Goal: Information Seeking & Learning: Learn about a topic

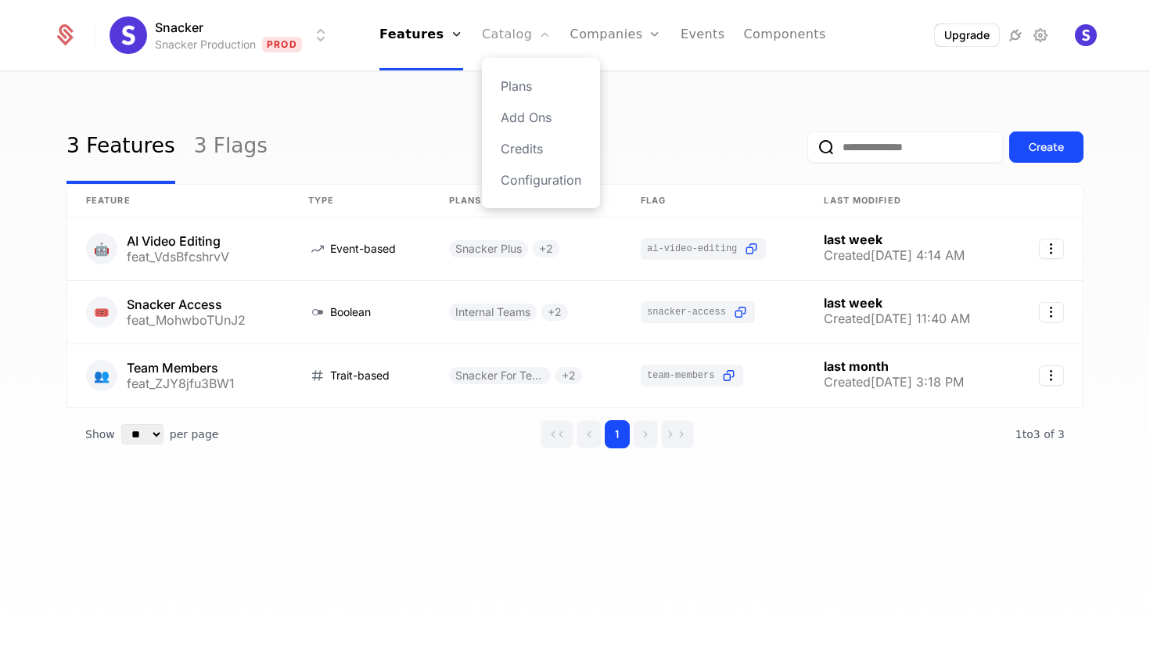
click at [527, 27] on link "Catalog" at bounding box center [517, 35] width 70 height 70
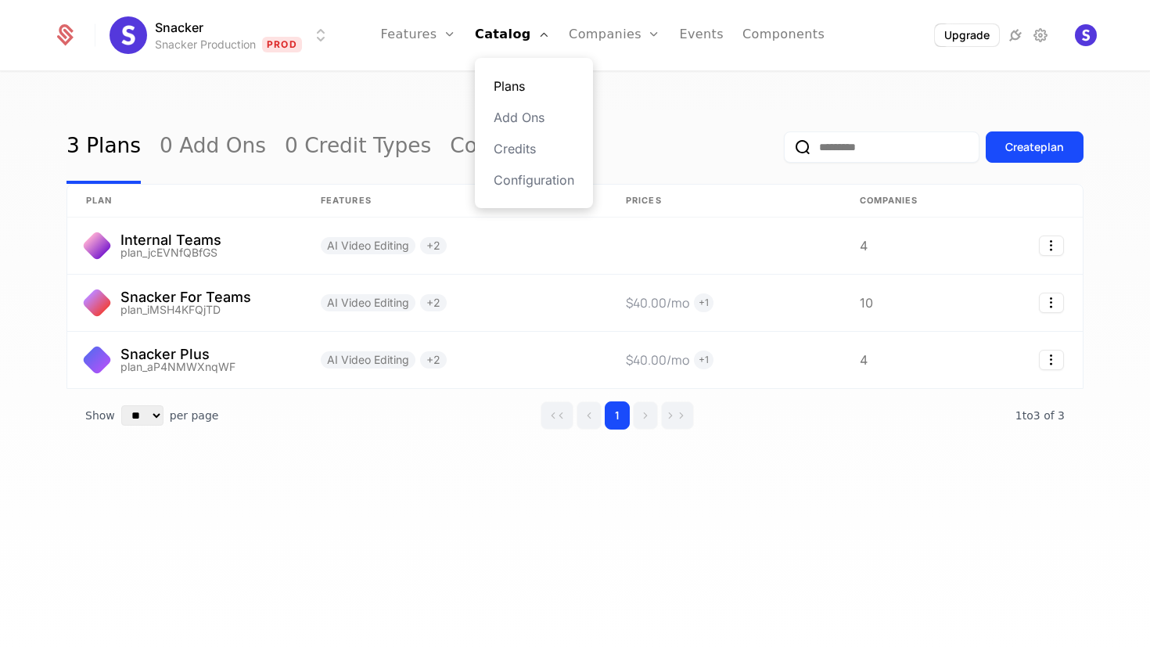
click at [520, 89] on link "Plans" at bounding box center [534, 86] width 81 height 19
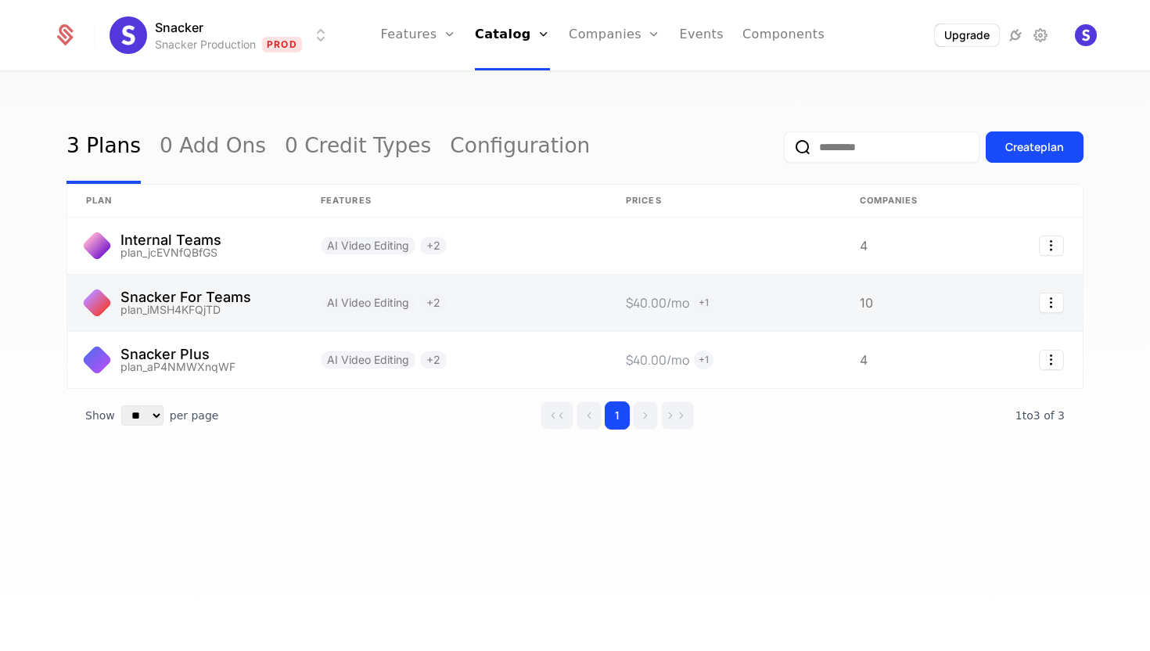
click at [237, 293] on link at bounding box center [184, 303] width 235 height 56
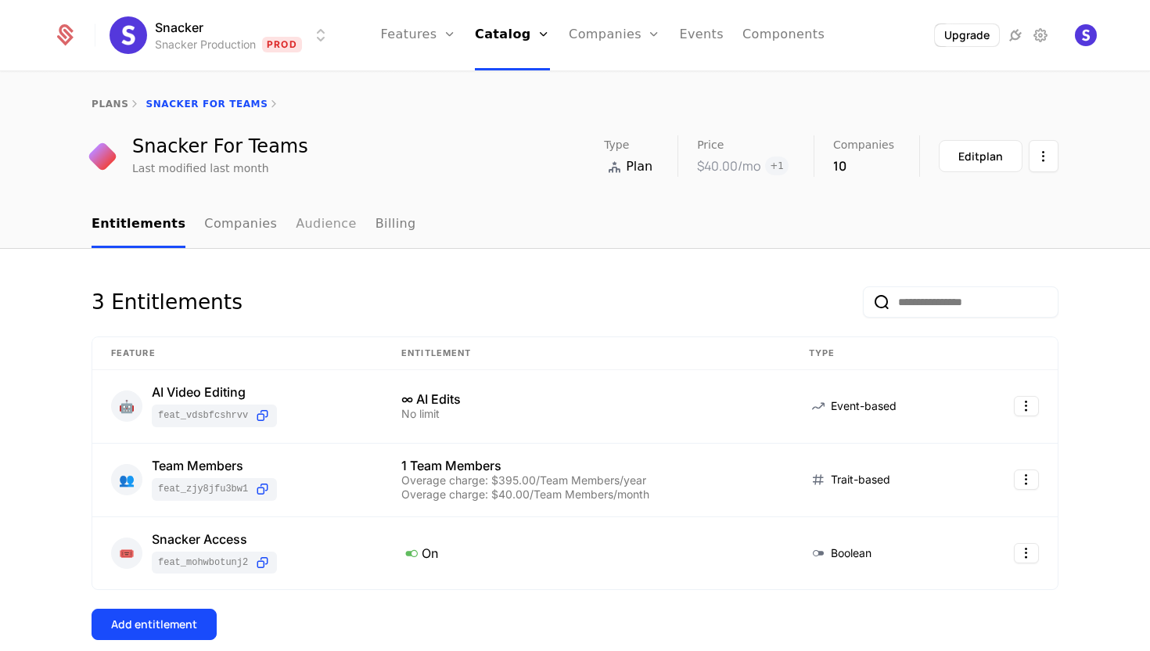
click at [297, 224] on link "Audience" at bounding box center [326, 225] width 61 height 46
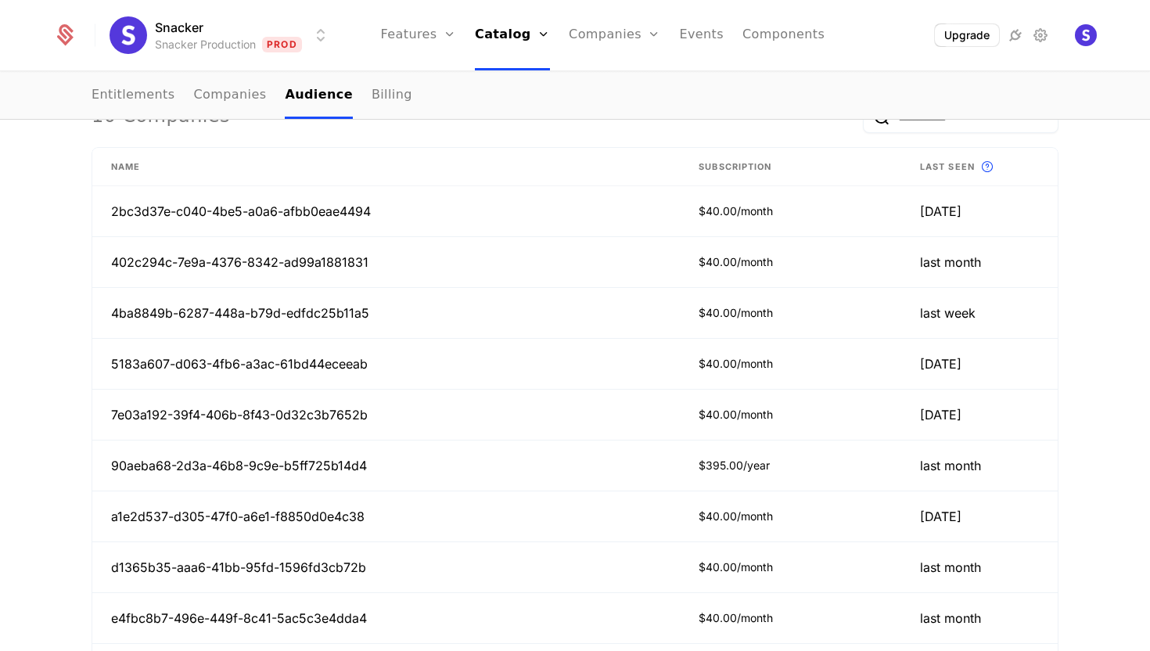
scroll to position [459, 0]
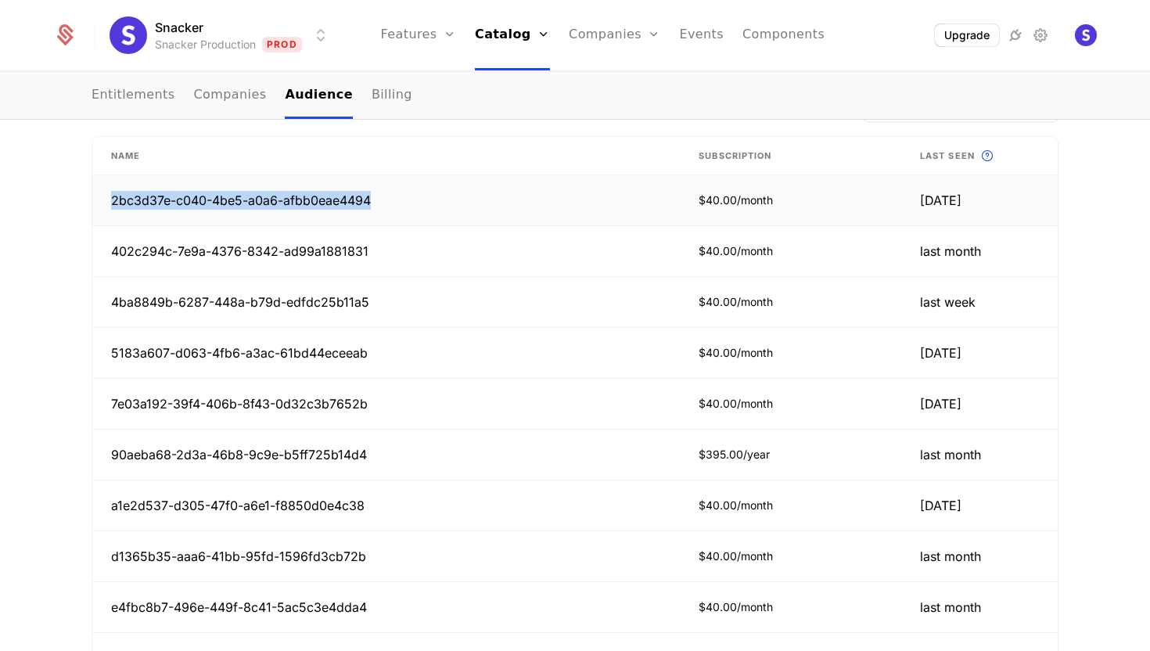
drag, startPoint x: 112, startPoint y: 203, endPoint x: 376, endPoint y: 204, distance: 263.7
click at [376, 204] on td "2bc3d37e-c040-4be5-a0a6-afbb0eae4494" at bounding box center [386, 200] width 588 height 51
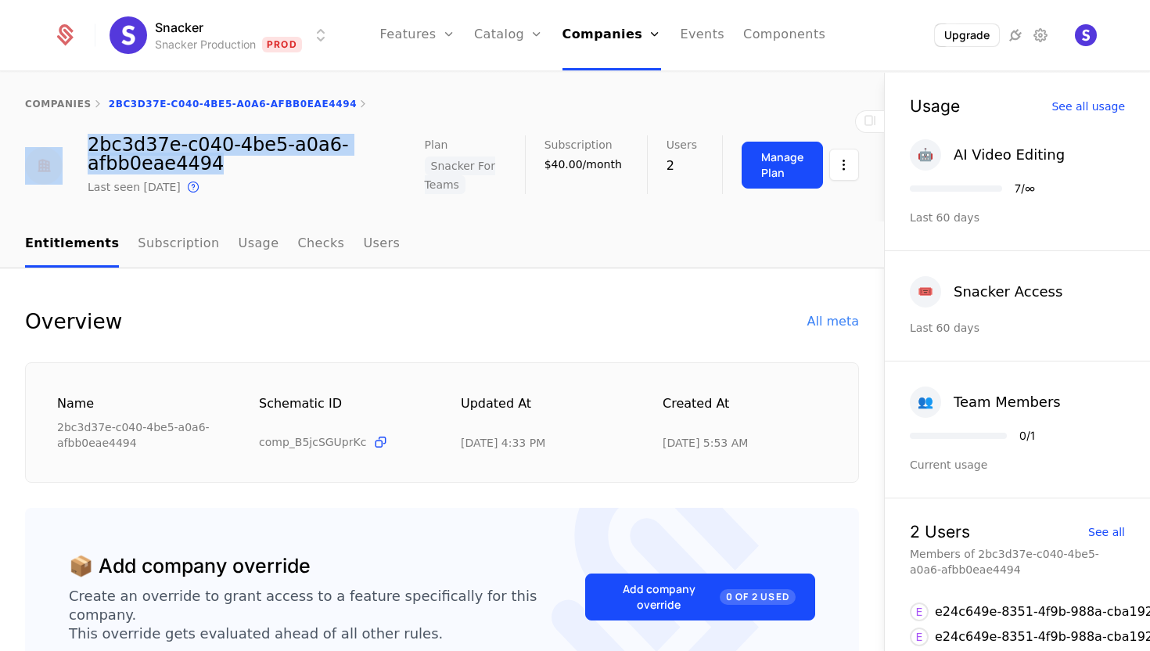
drag, startPoint x: 214, startPoint y: 162, endPoint x: 77, endPoint y: 152, distance: 138.1
click at [77, 152] on div "2bc3d37e-c040-4be5-a0a6-afbb0eae4494 Last seen [DATE] This is the date a track …" at bounding box center [225, 165] width 400 height 61
copy div "2bc3d37e-c040-4be5-a0a6-afbb0eae4494"
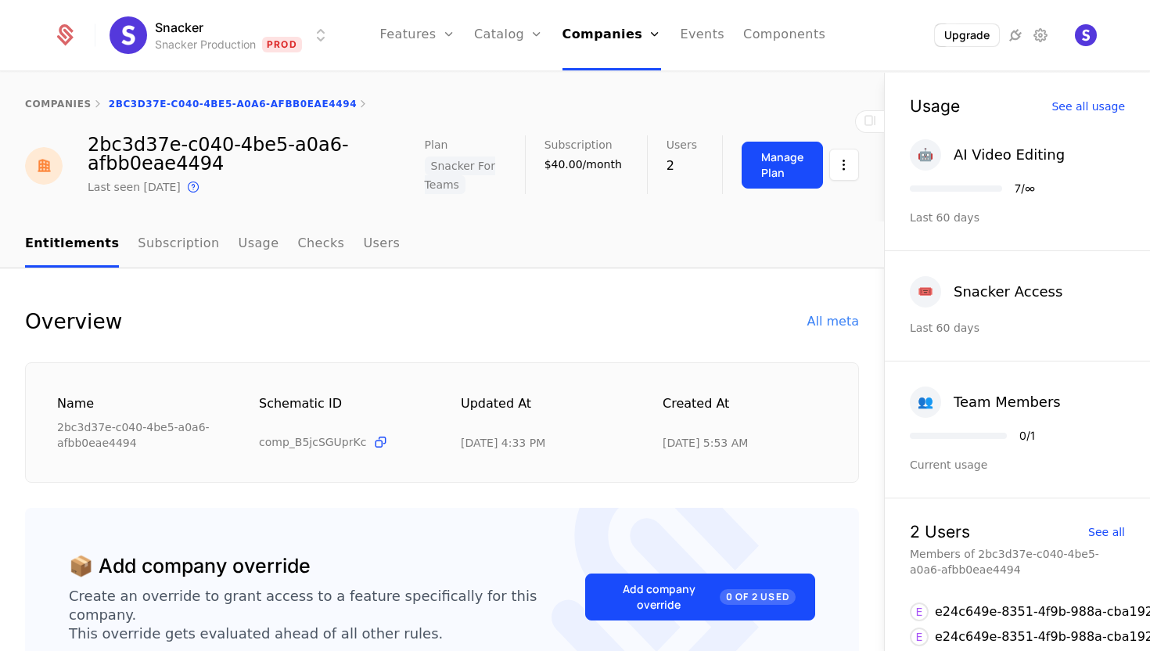
click at [237, 168] on div "2bc3d37e-c040-4be5-a0a6-afbb0eae4494" at bounding box center [256, 154] width 337 height 38
click at [128, 102] on div "companies 2bc3d37e-c040-4be5-a0a6-afbb0eae4494" at bounding box center [442, 104] width 834 height 13
click at [56, 103] on link "companies" at bounding box center [58, 104] width 67 height 11
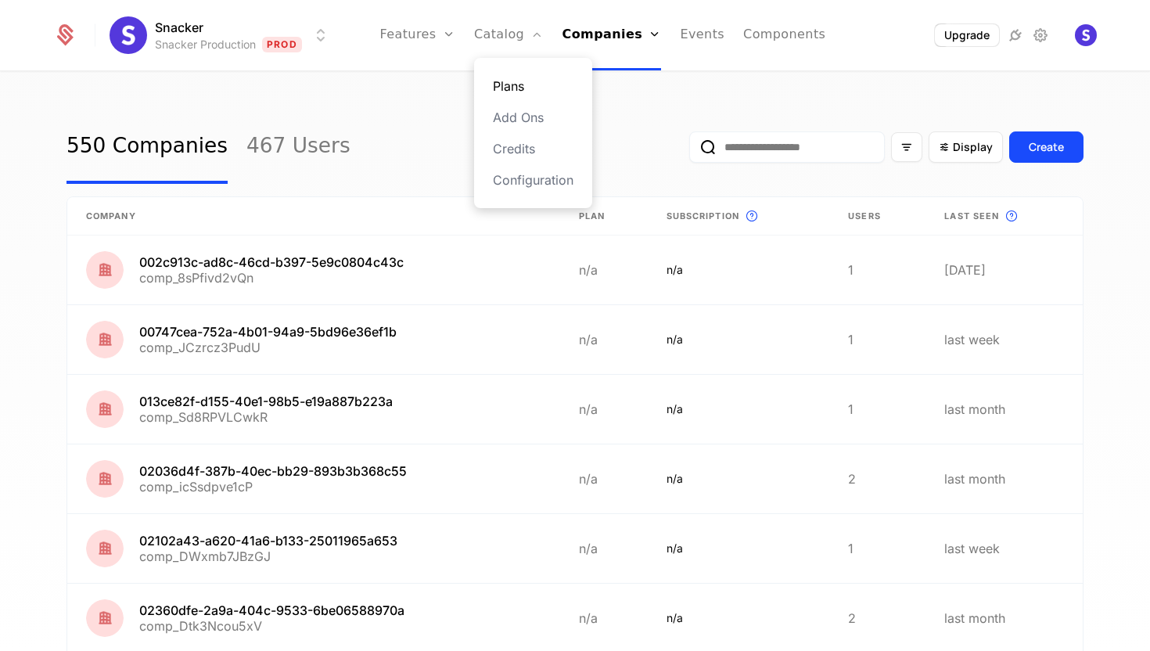
click at [509, 81] on link "Plans" at bounding box center [533, 86] width 81 height 19
